Goal: Use online tool/utility: Utilize a website feature to perform a specific function

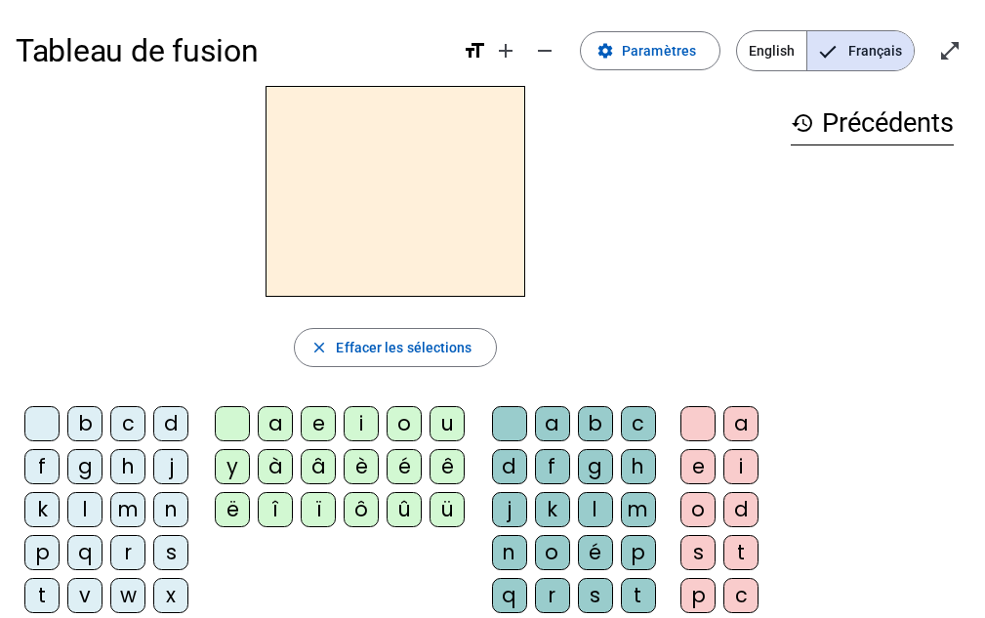
click at [170, 417] on div "d" at bounding box center [170, 423] width 35 height 35
click at [450, 422] on div "u" at bounding box center [447, 423] width 35 height 35
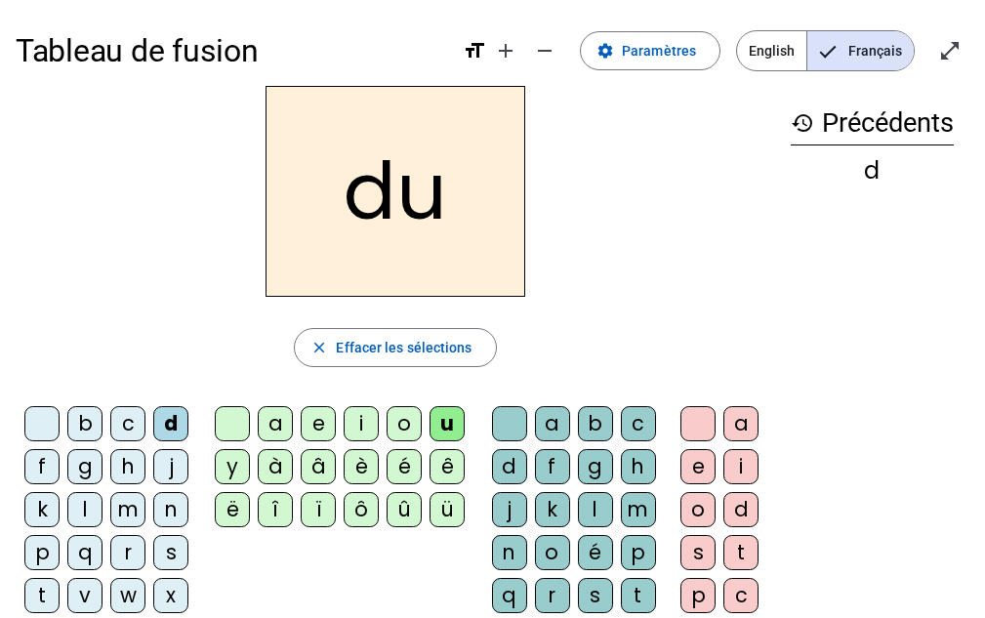
click at [637, 428] on div "c" at bounding box center [638, 423] width 35 height 35
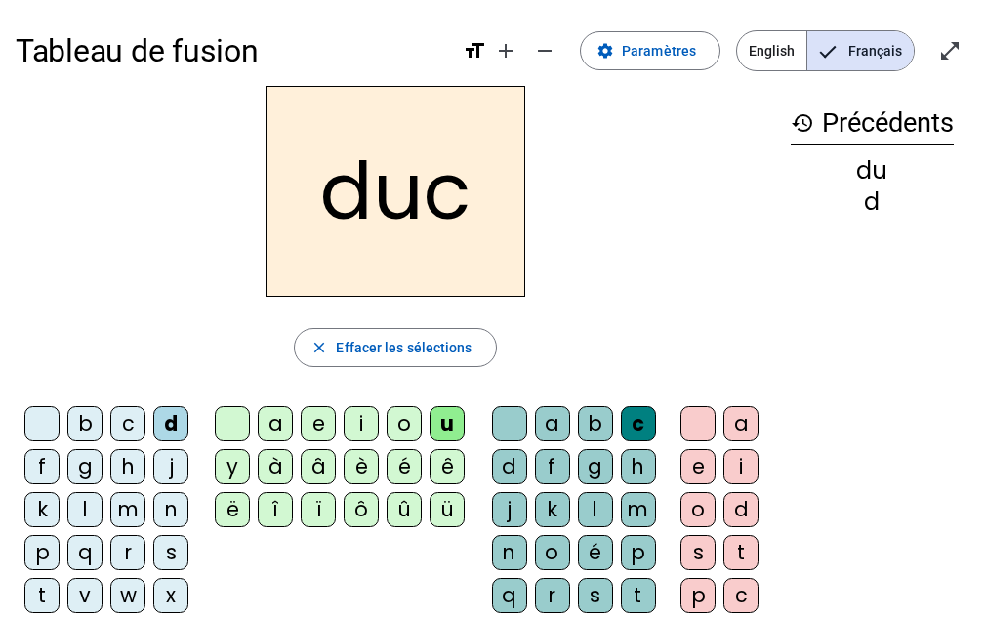
click at [637, 424] on div "c" at bounding box center [638, 423] width 35 height 35
click at [506, 419] on div at bounding box center [509, 423] width 35 height 35
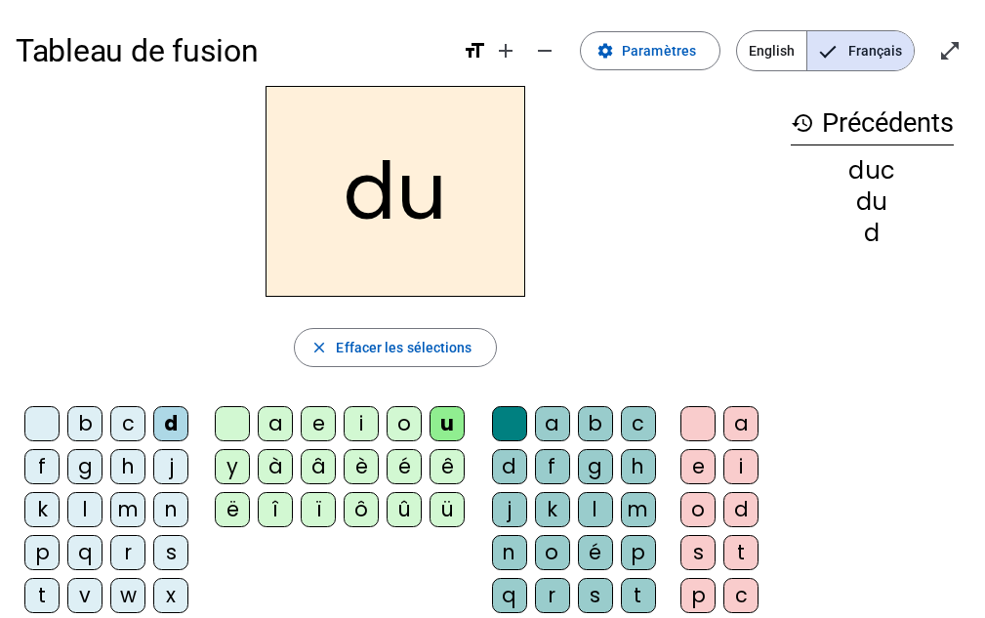
click at [322, 425] on div "e" at bounding box center [318, 423] width 35 height 35
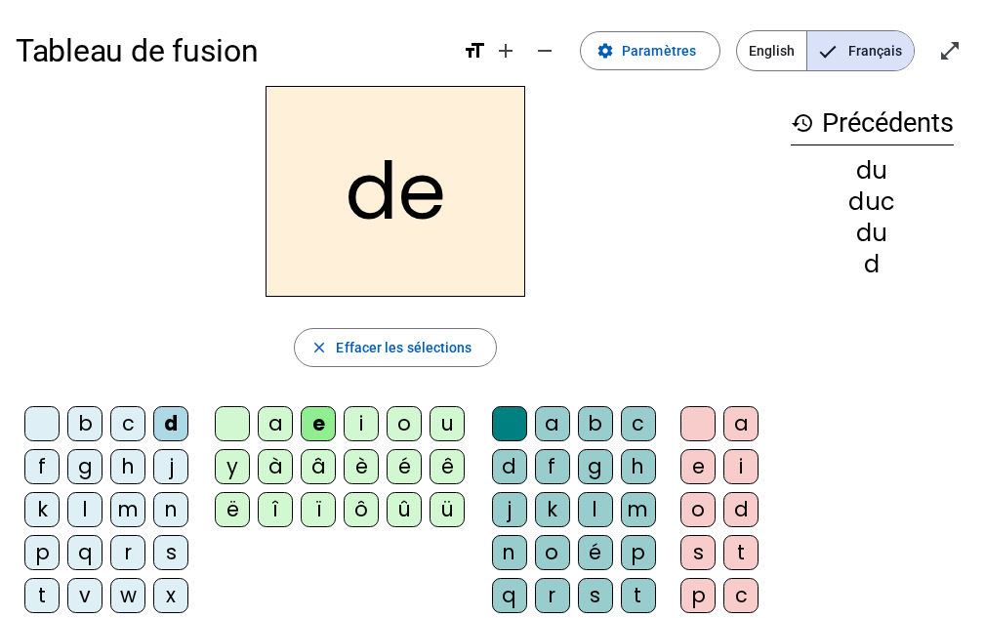
click at [501, 423] on div at bounding box center [509, 423] width 35 height 35
click at [633, 510] on div "m" at bounding box center [638, 509] width 35 height 35
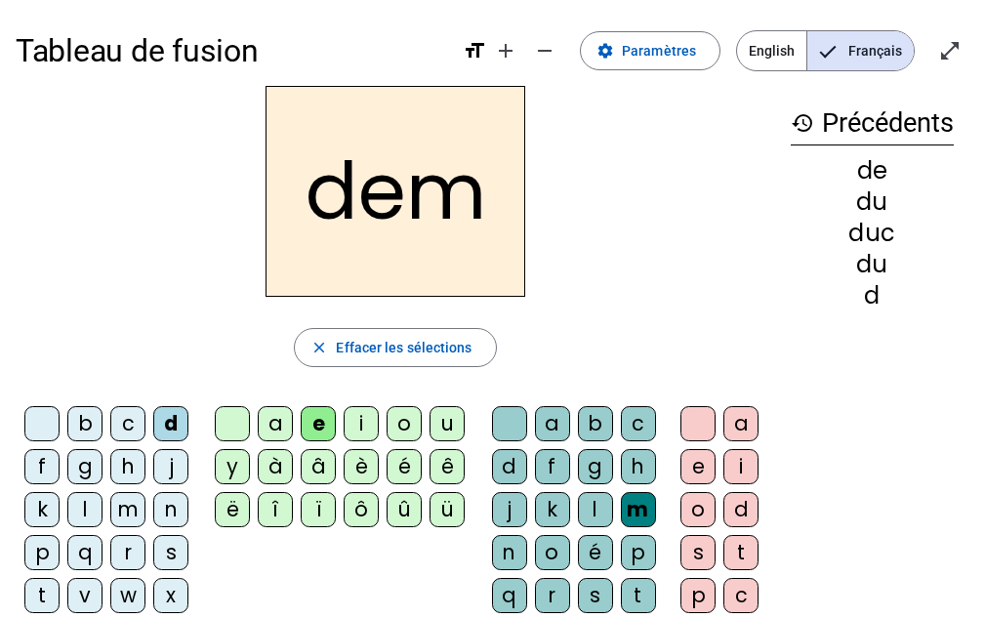
click at [503, 420] on div at bounding box center [509, 423] width 35 height 35
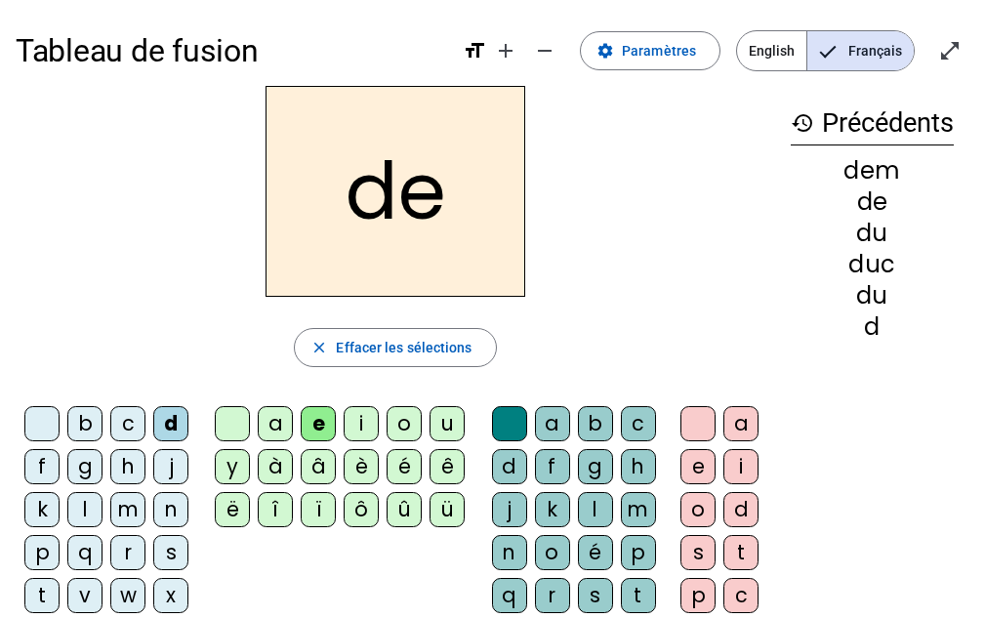
click at [367, 214] on h2 "de" at bounding box center [396, 191] width 260 height 211
click at [369, 207] on h2 "de" at bounding box center [396, 191] width 260 height 211
click at [507, 430] on div at bounding box center [509, 423] width 35 height 35
click at [506, 426] on div at bounding box center [509, 423] width 35 height 35
click at [507, 424] on div at bounding box center [509, 423] width 35 height 35
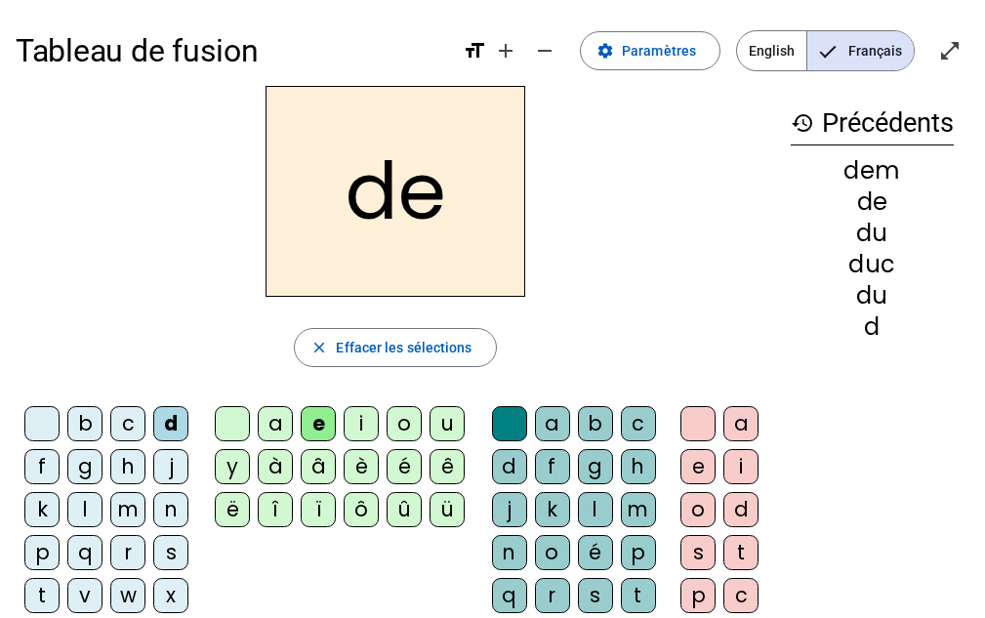
click at [167, 510] on div "n" at bounding box center [170, 509] width 35 height 35
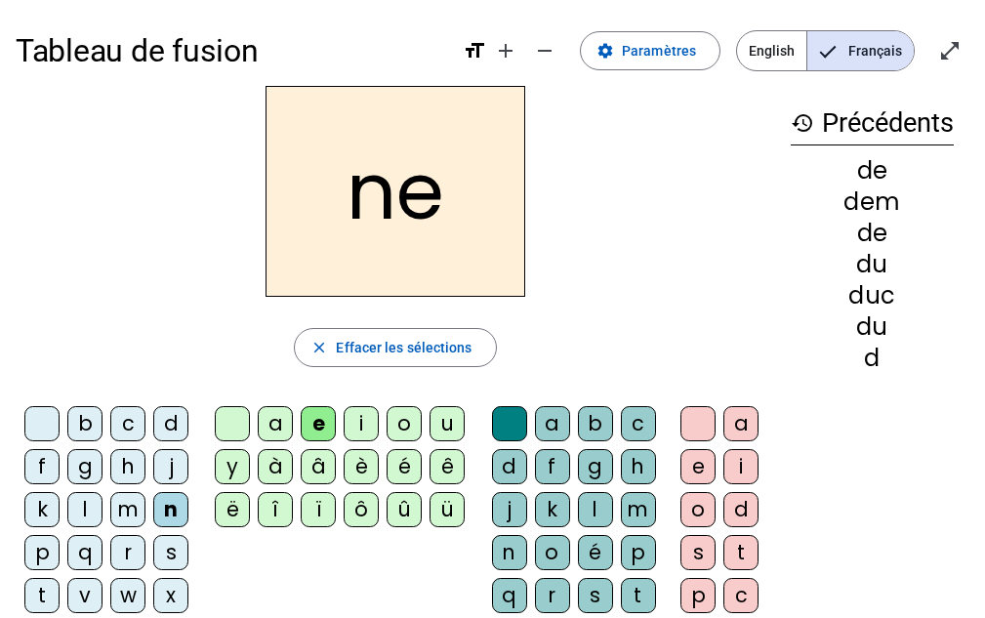
click at [129, 507] on div "m" at bounding box center [127, 509] width 35 height 35
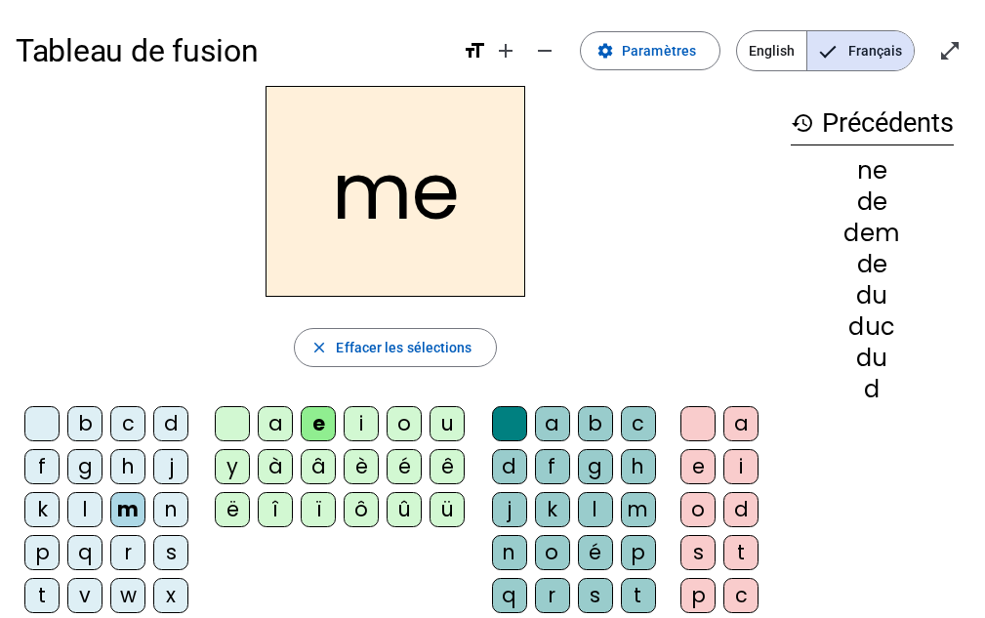
click at [508, 431] on div at bounding box center [509, 423] width 35 height 35
click at [121, 413] on div "c" at bounding box center [127, 423] width 35 height 35
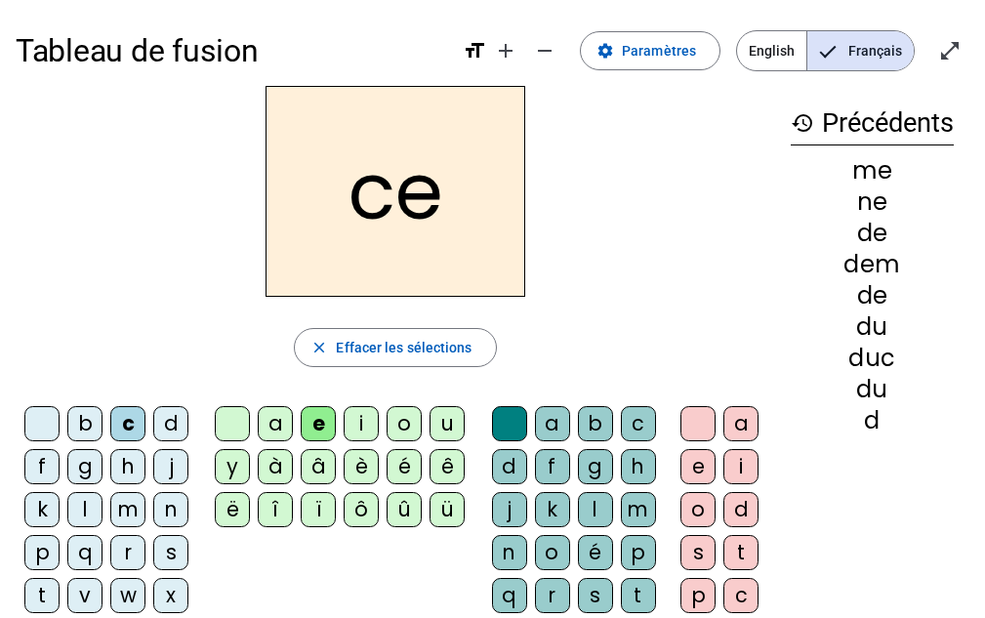
click at [168, 554] on div "s" at bounding box center [170, 552] width 35 height 35
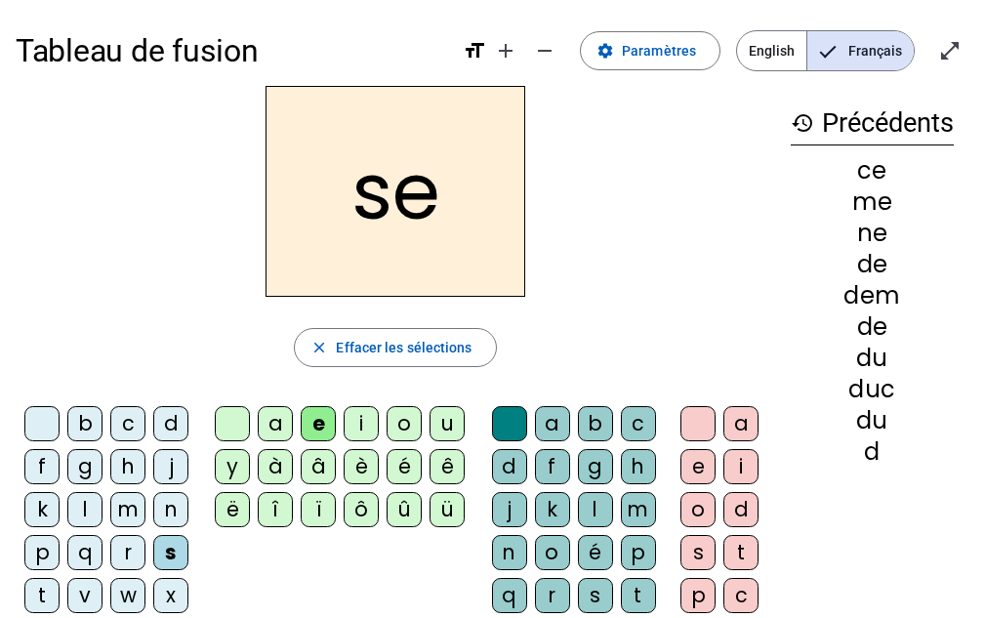
click at [451, 419] on div "u" at bounding box center [447, 423] width 35 height 35
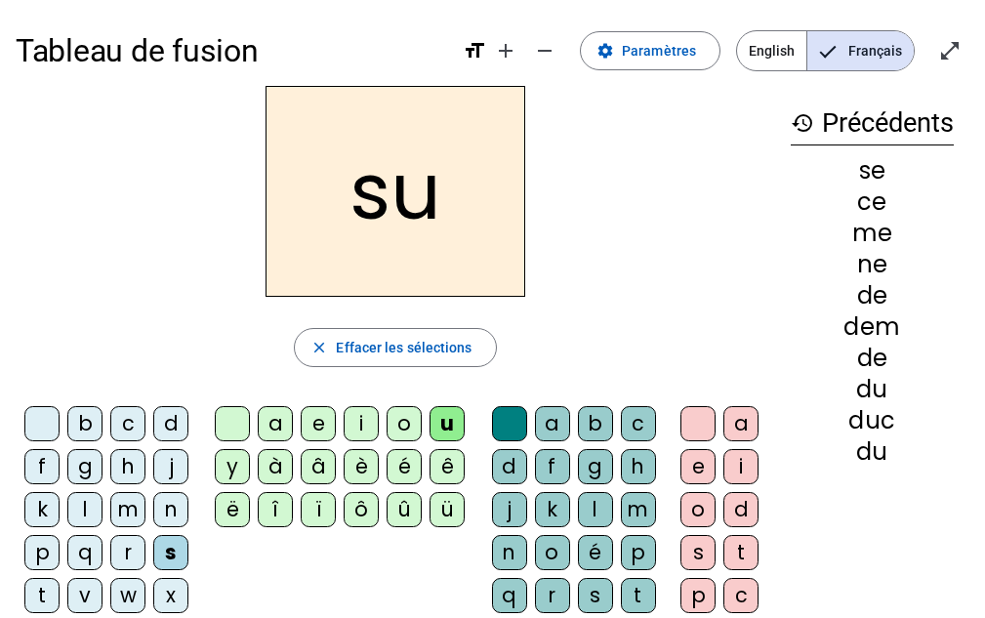
click at [89, 506] on div "l" at bounding box center [84, 509] width 35 height 35
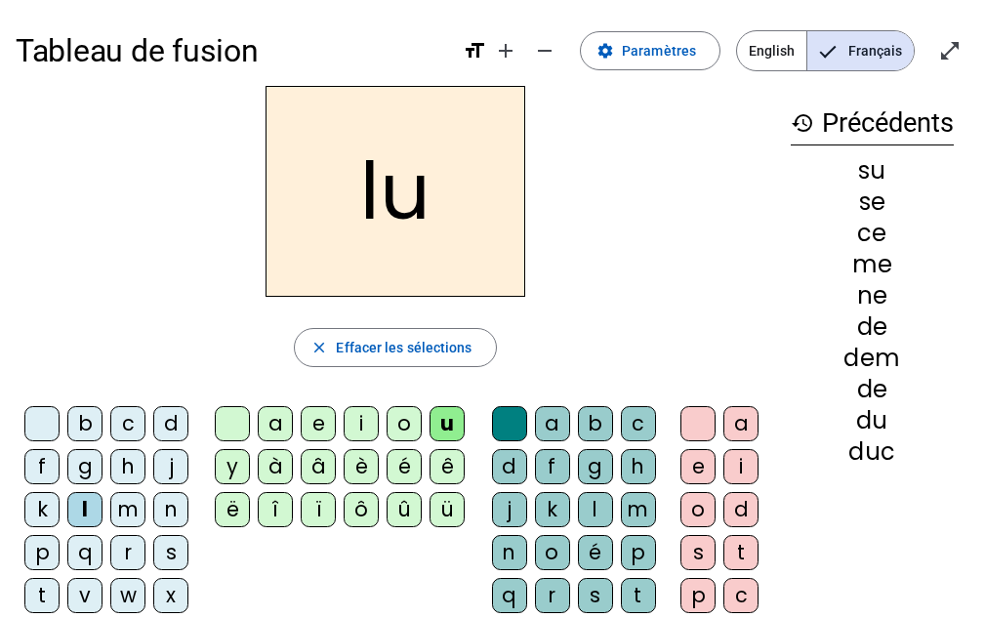
click at [741, 434] on div "a" at bounding box center [740, 423] width 35 height 35
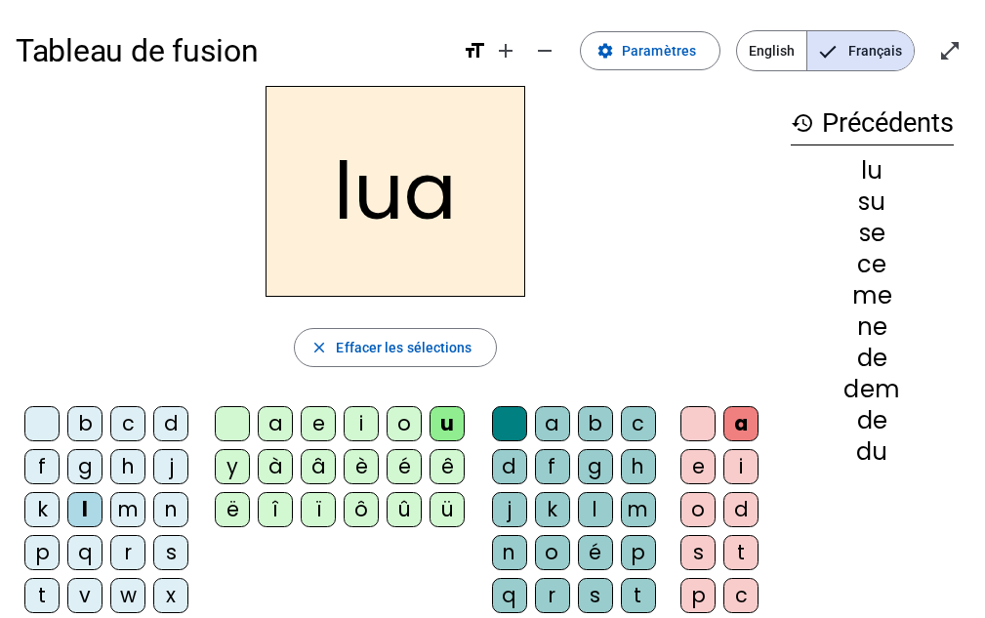
click at [705, 429] on div at bounding box center [697, 423] width 35 height 35
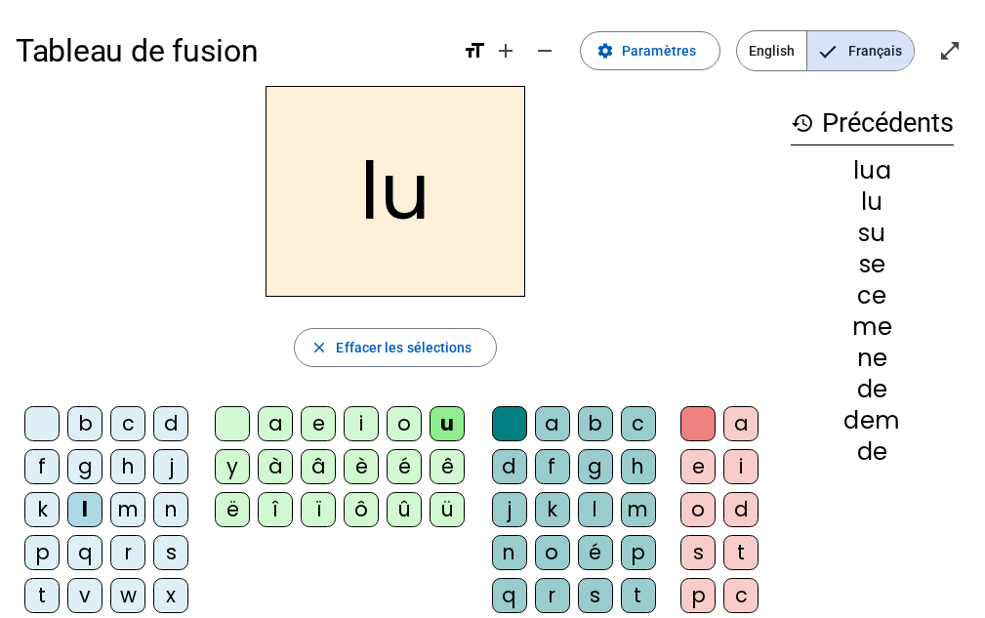
click at [272, 431] on div "a" at bounding box center [275, 423] width 35 height 35
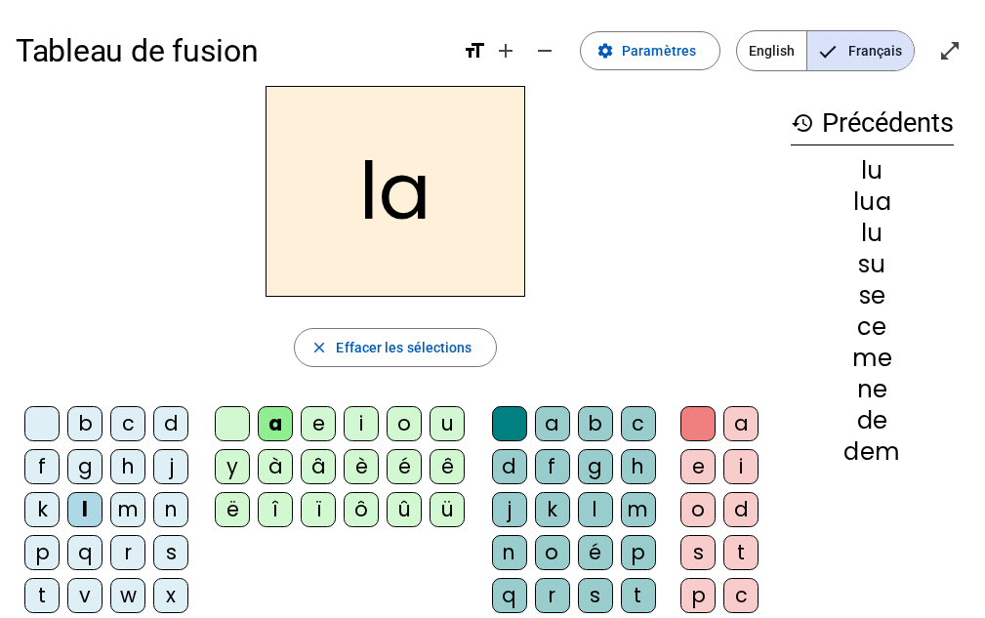
click at [633, 427] on div "c" at bounding box center [638, 423] width 35 height 35
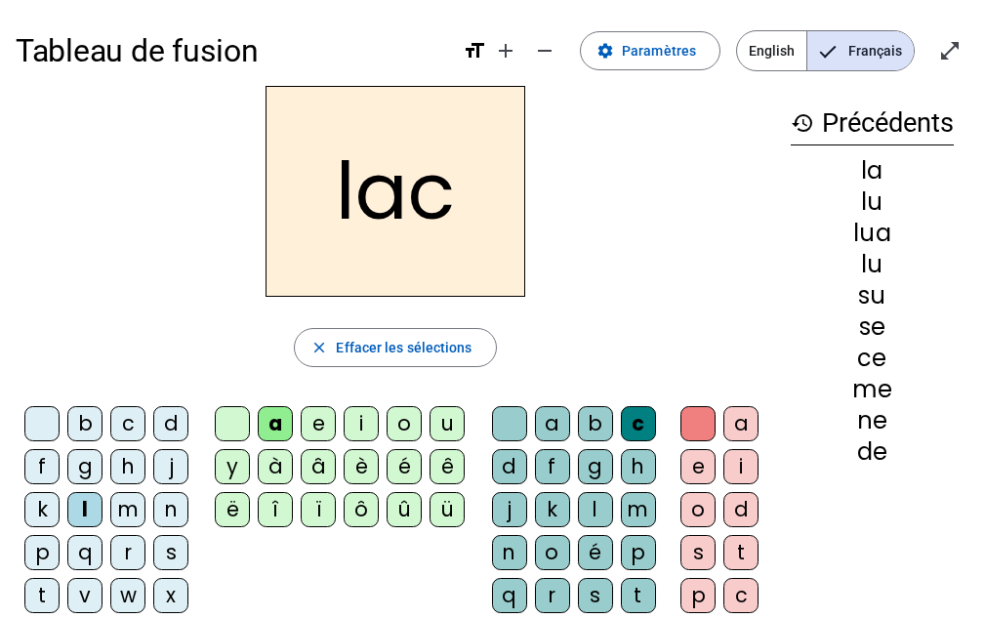
click at [37, 598] on div "t" at bounding box center [41, 595] width 35 height 35
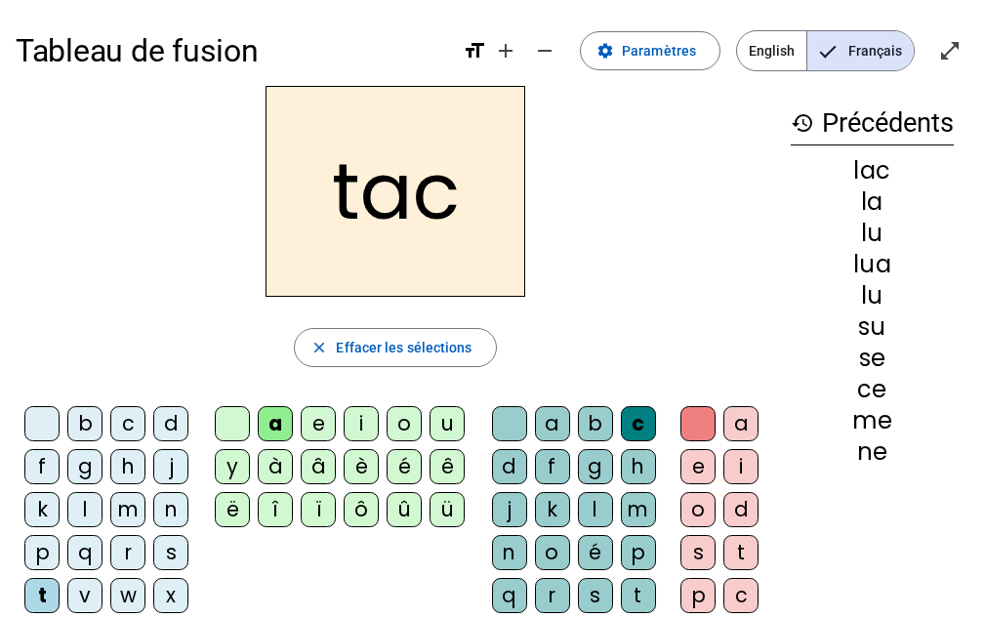
click at [87, 423] on div "b" at bounding box center [84, 423] width 35 height 35
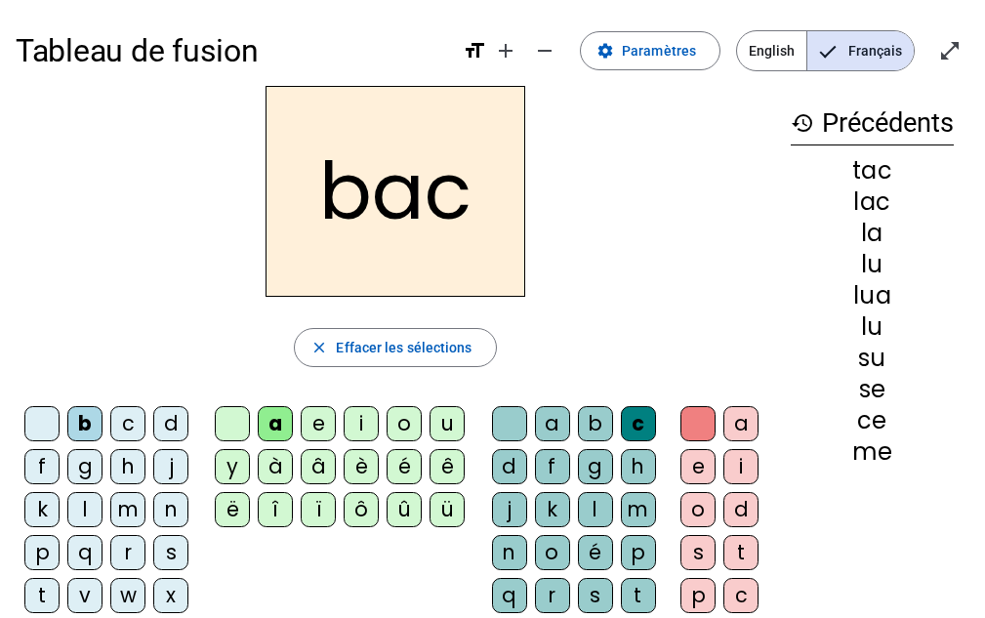
click at [503, 422] on div at bounding box center [509, 423] width 35 height 35
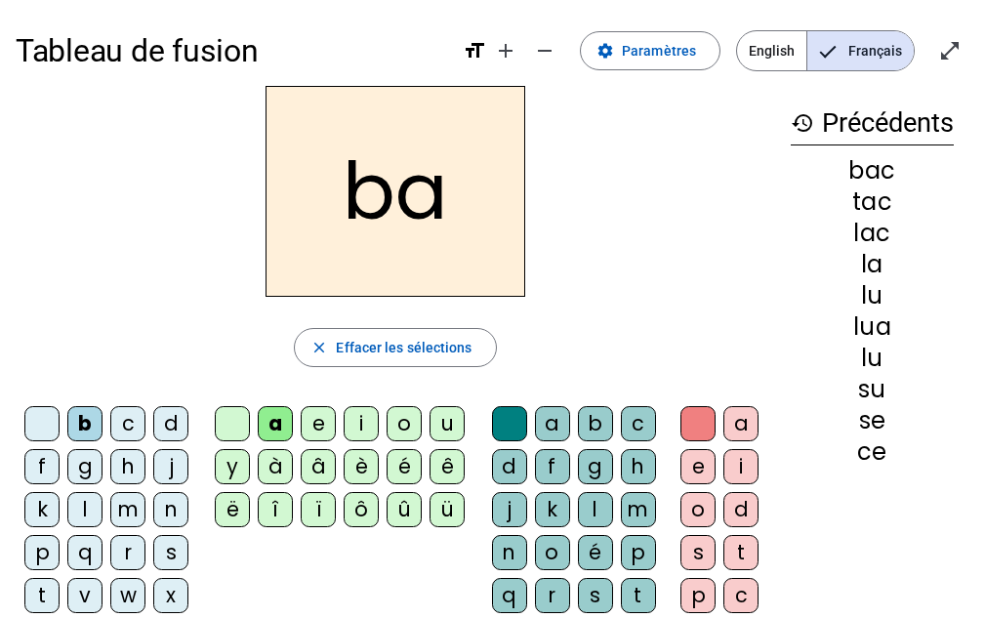
click at [634, 433] on div "c" at bounding box center [638, 423] width 35 height 35
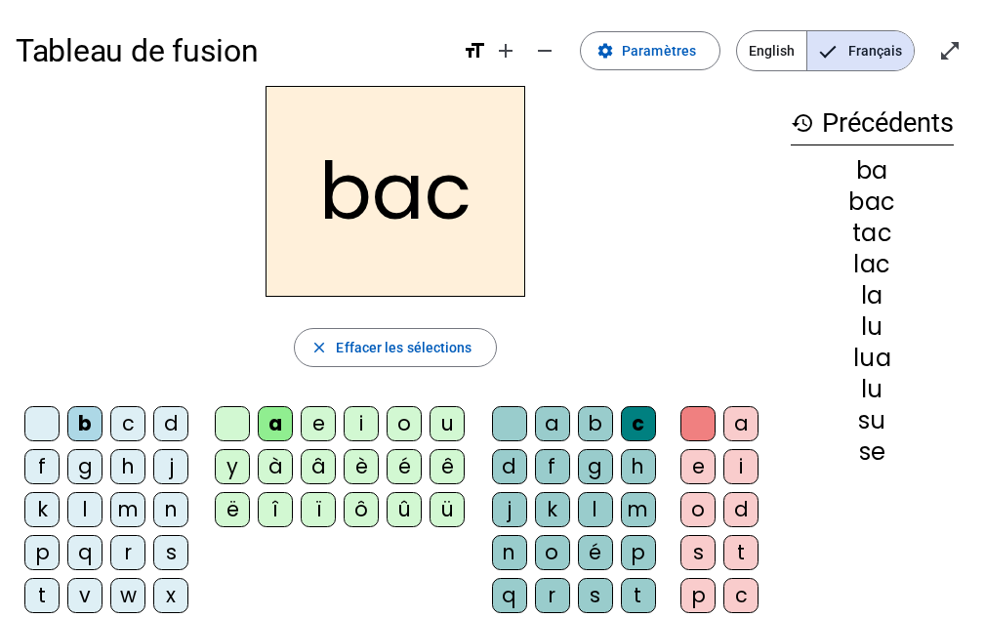
click at [135, 414] on div "c" at bounding box center [127, 423] width 35 height 35
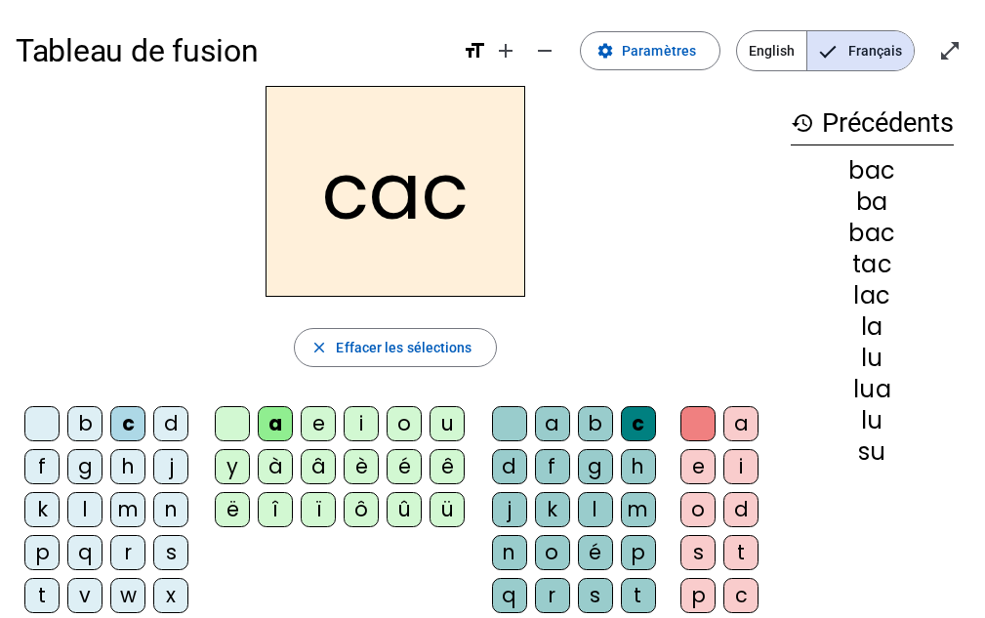
click at [167, 557] on div "s" at bounding box center [170, 552] width 35 height 35
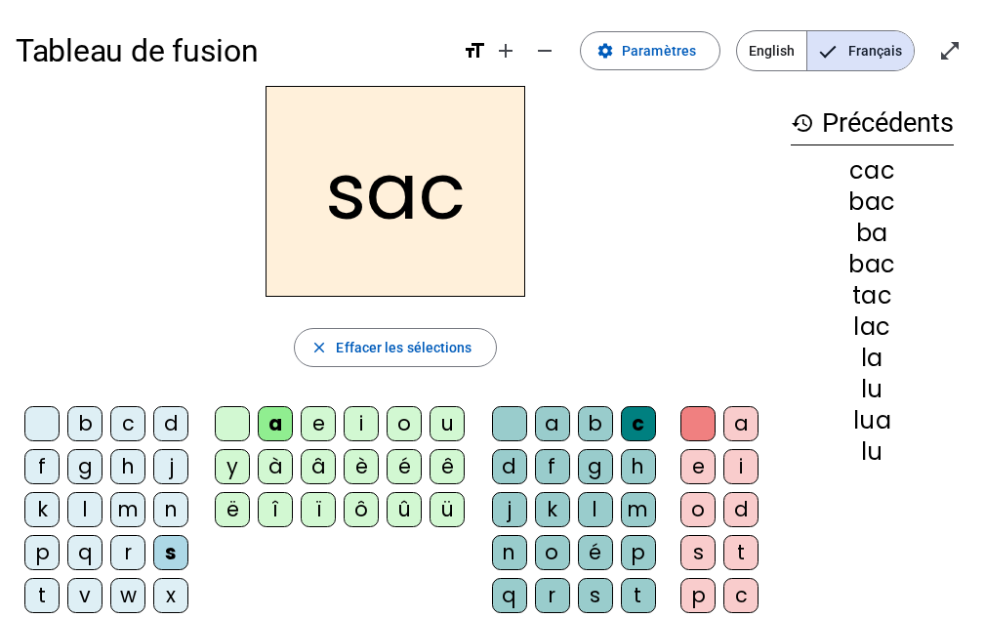
click at [319, 440] on div "e" at bounding box center [318, 423] width 35 height 35
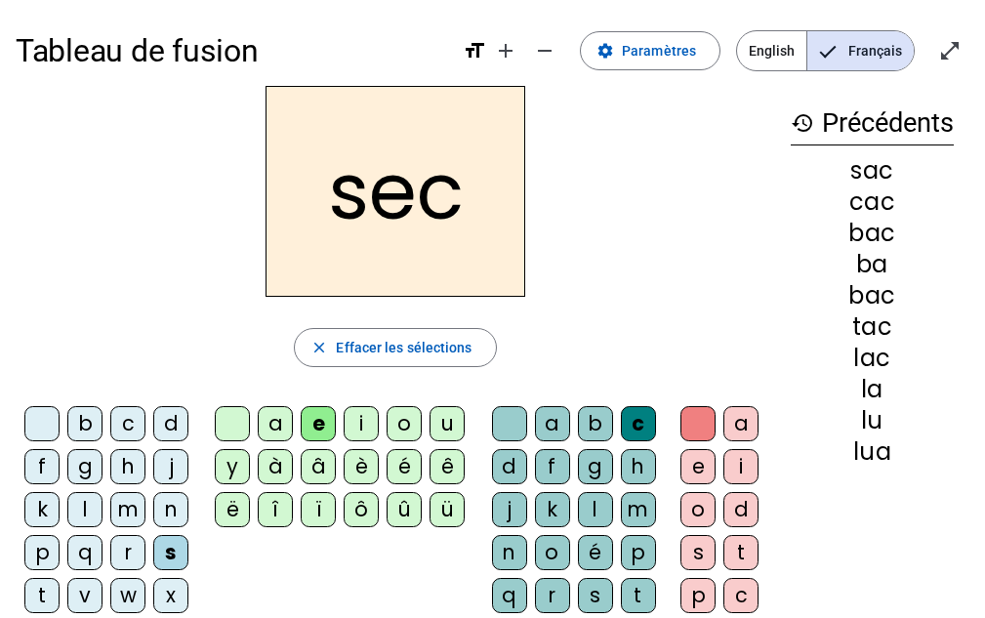
click at [635, 434] on div "c" at bounding box center [638, 423] width 35 height 35
click at [595, 512] on div "l" at bounding box center [595, 509] width 35 height 35
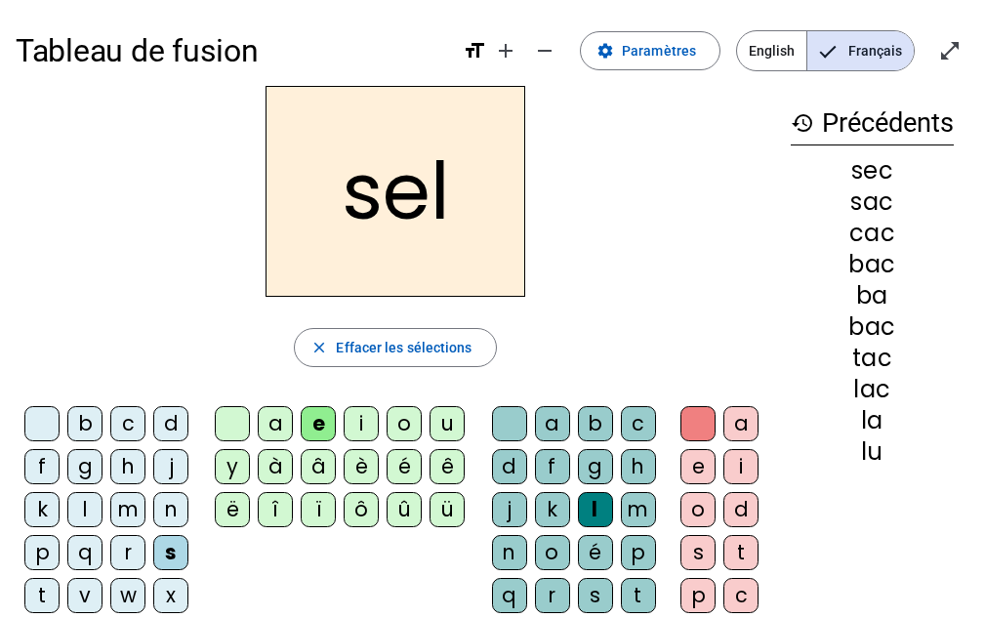
click at [398, 427] on div "o" at bounding box center [404, 423] width 35 height 35
